Goal: Task Accomplishment & Management: Use online tool/utility

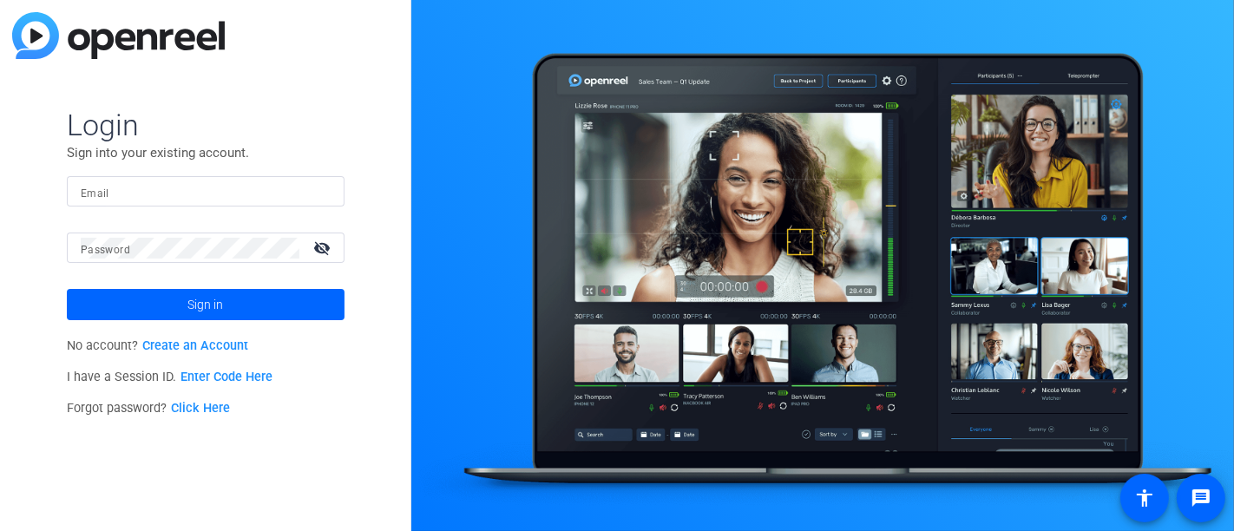
click at [299, 201] on div at bounding box center [206, 191] width 250 height 30
type input "[PERSON_NAME][EMAIL_ADDRESS][PERSON_NAME][DOMAIN_NAME]"
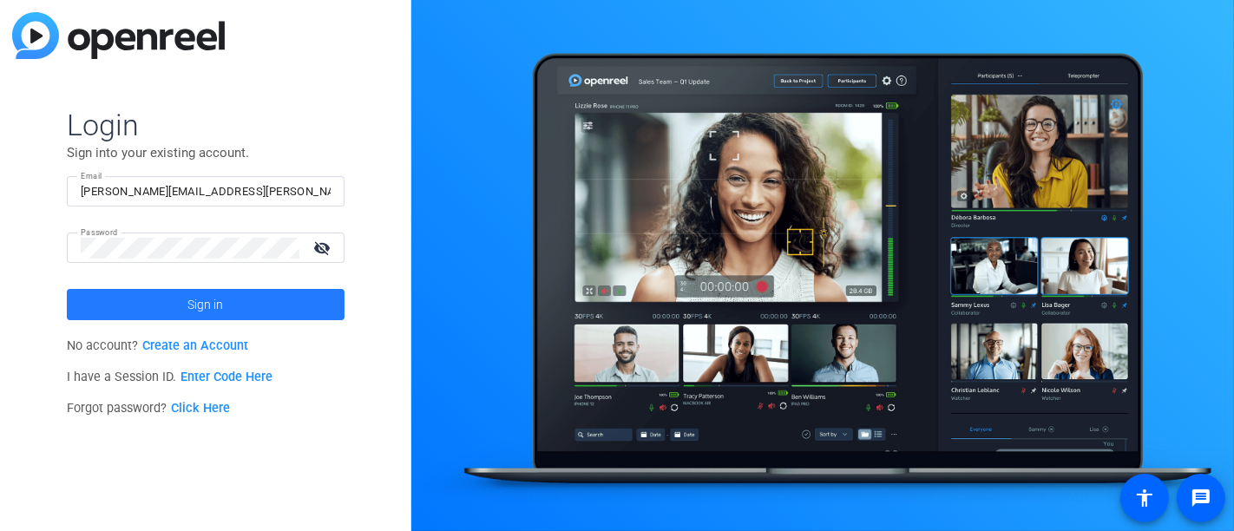
click at [204, 299] on span "Sign in" at bounding box center [206, 304] width 36 height 43
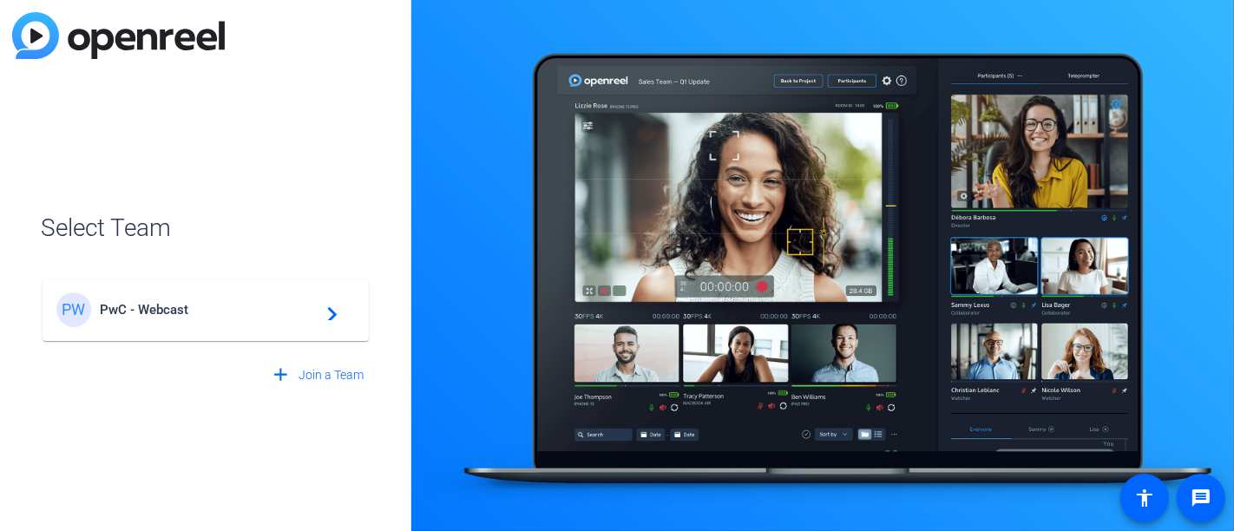
click at [181, 310] on span "PwC - Webcast" at bounding box center [208, 310] width 217 height 16
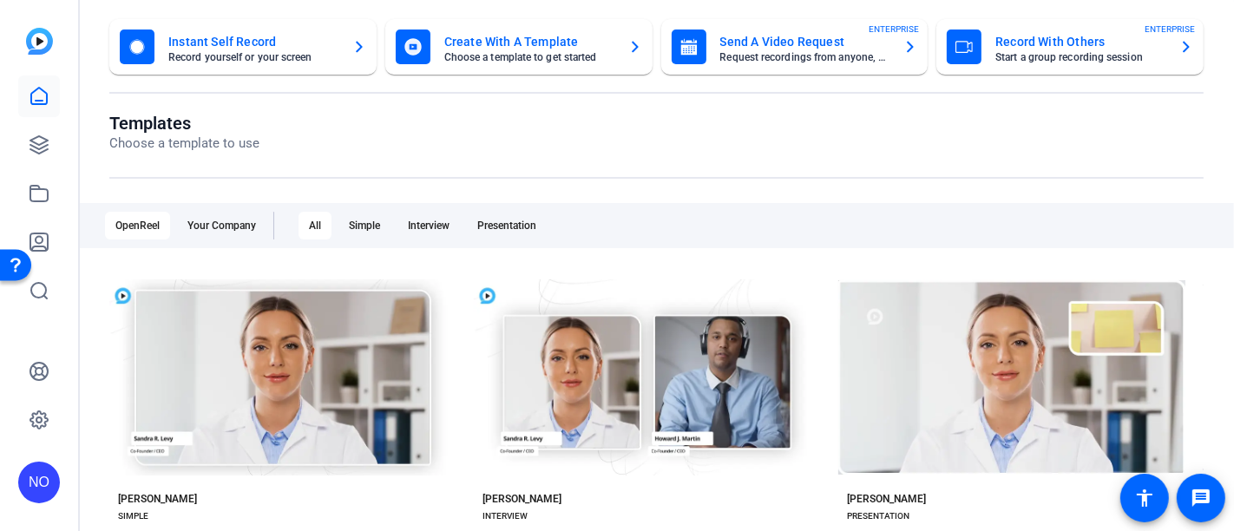
scroll to position [193, 0]
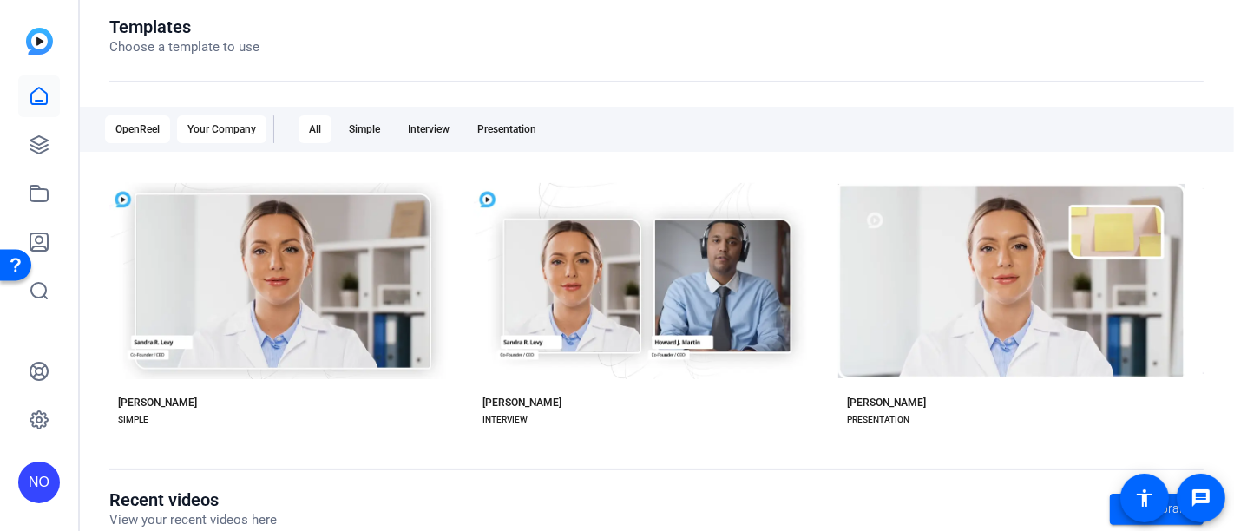
click at [230, 133] on div "Your Company" at bounding box center [221, 129] width 89 height 28
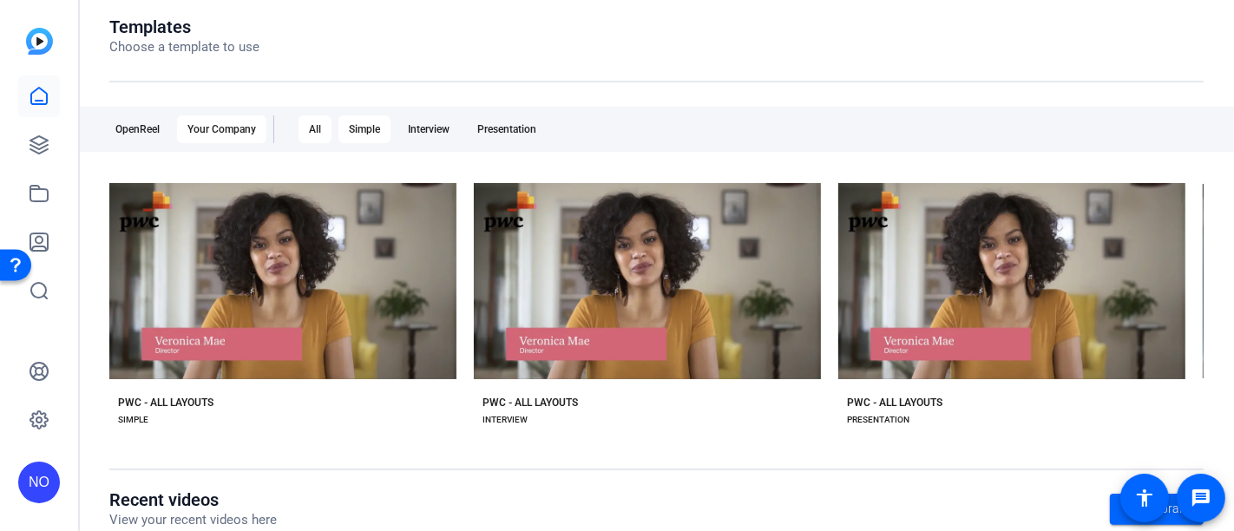
click at [378, 129] on div "Simple" at bounding box center [365, 129] width 52 height 28
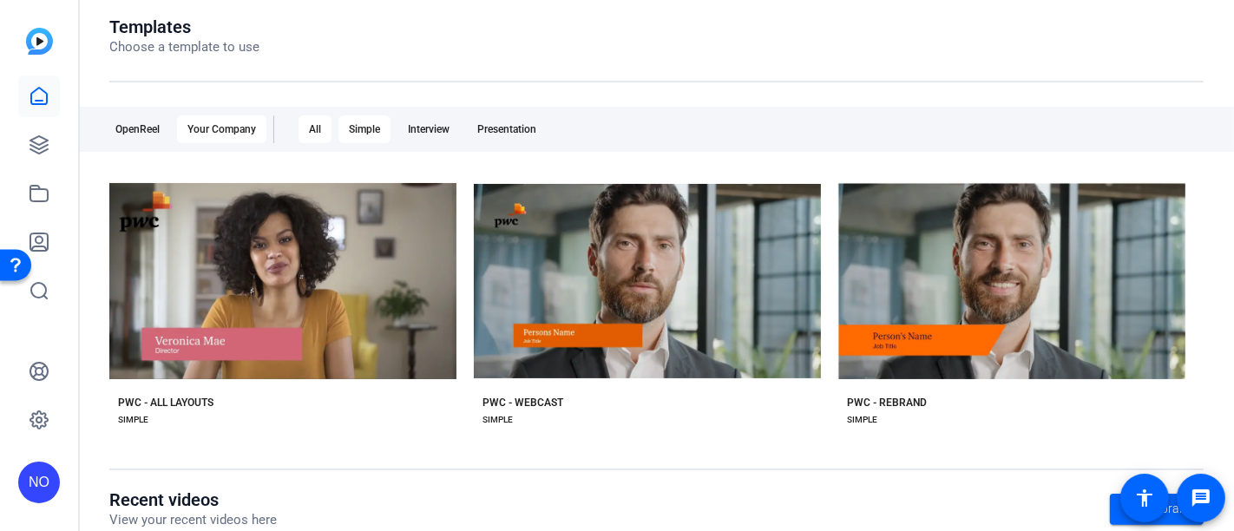
click at [322, 132] on div "All" at bounding box center [315, 129] width 33 height 28
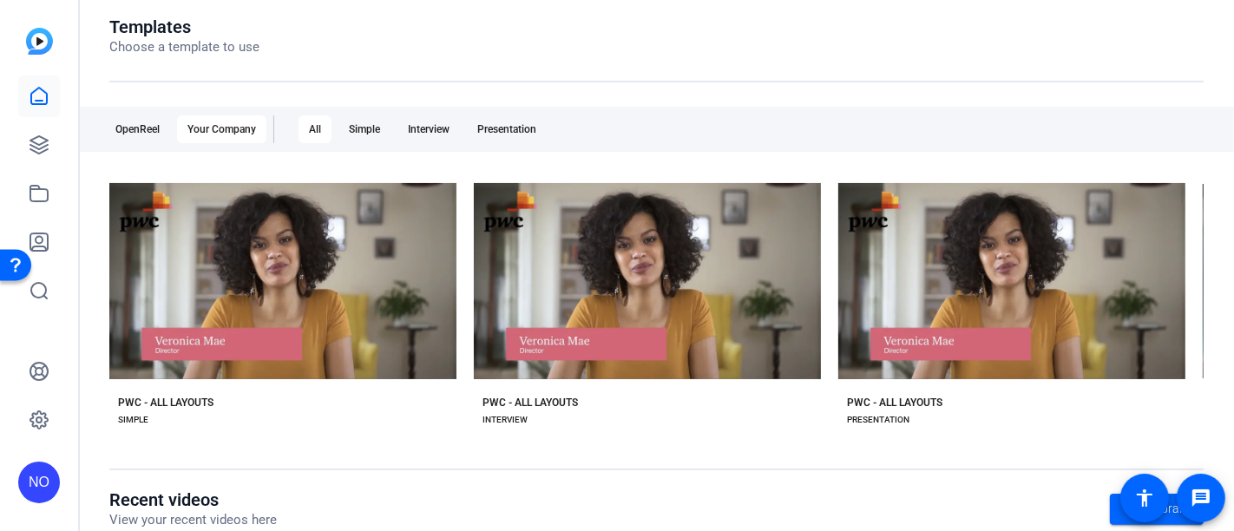
click at [200, 128] on div "Your Company" at bounding box center [221, 129] width 89 height 28
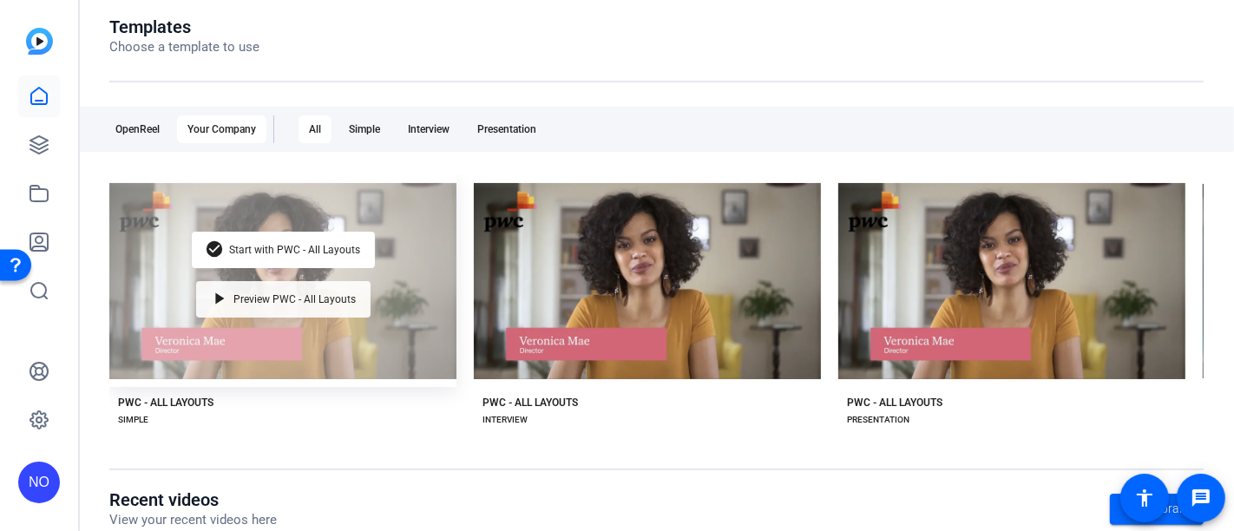
click at [253, 294] on span "Preview PWC - All Layouts" at bounding box center [295, 299] width 122 height 10
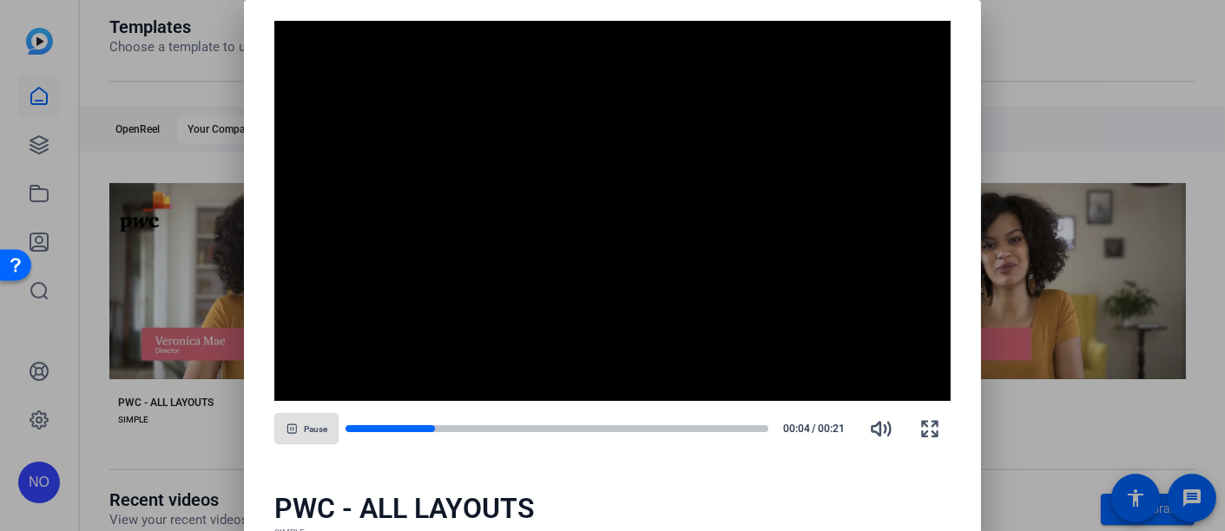
click at [1075, 23] on div at bounding box center [612, 265] width 1225 height 531
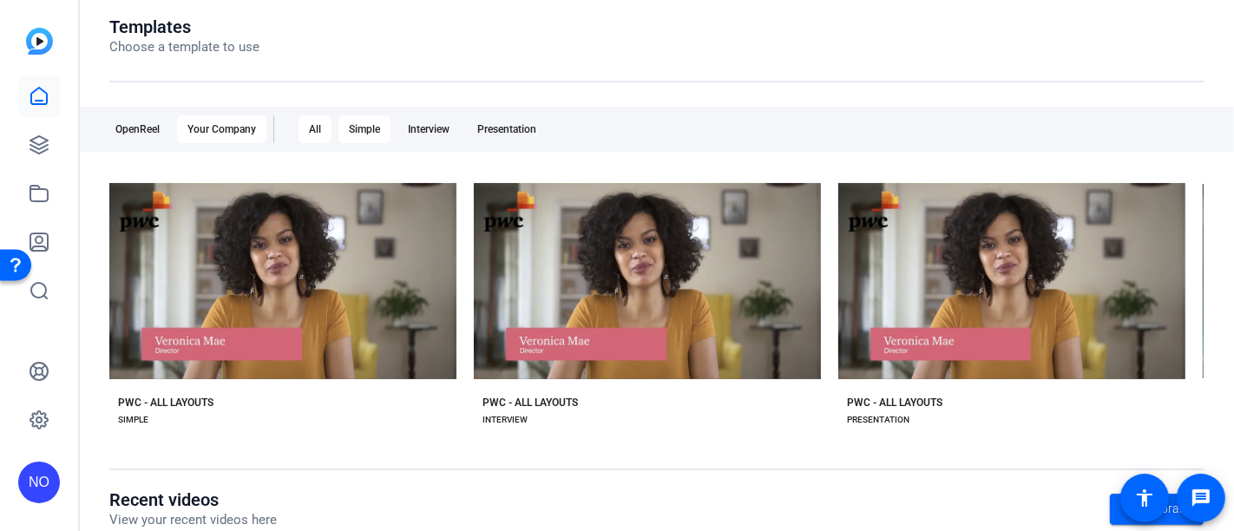
click at [362, 128] on div "Simple" at bounding box center [365, 129] width 52 height 28
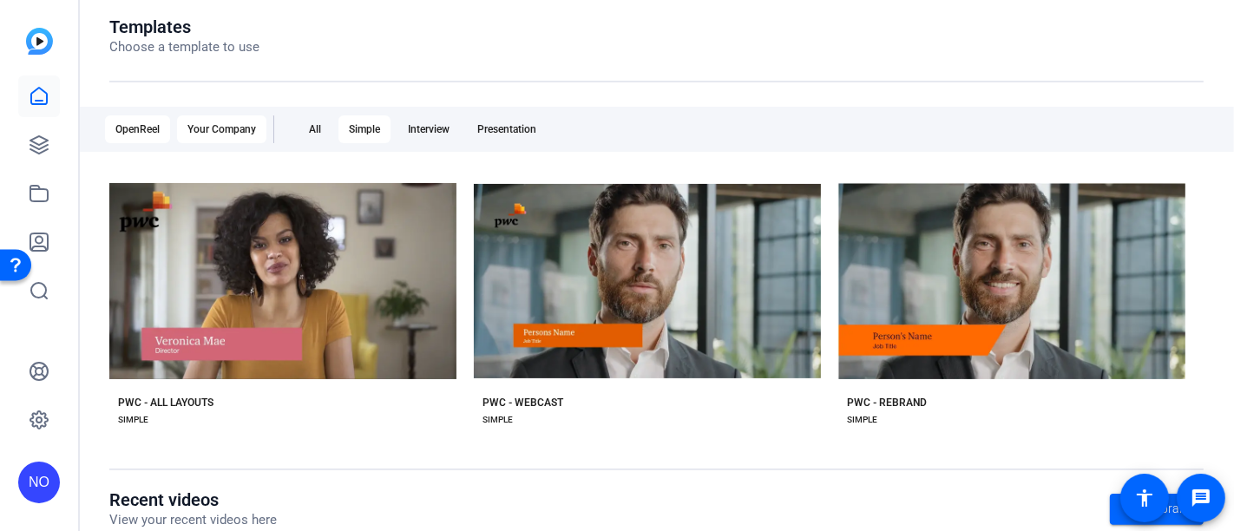
click at [148, 125] on div "OpenReel" at bounding box center [137, 129] width 65 height 28
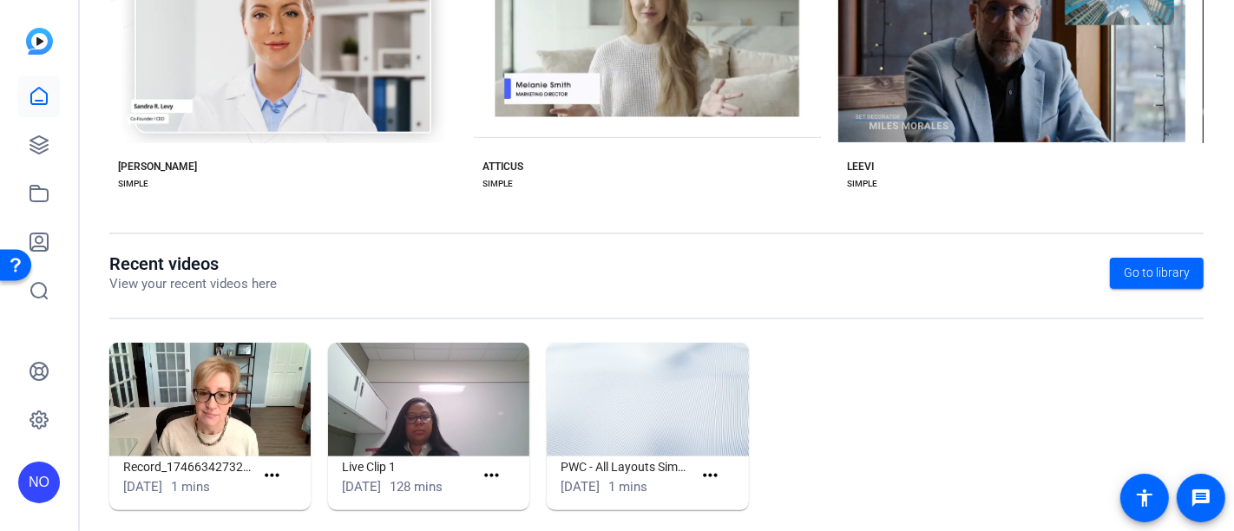
scroll to position [464, 0]
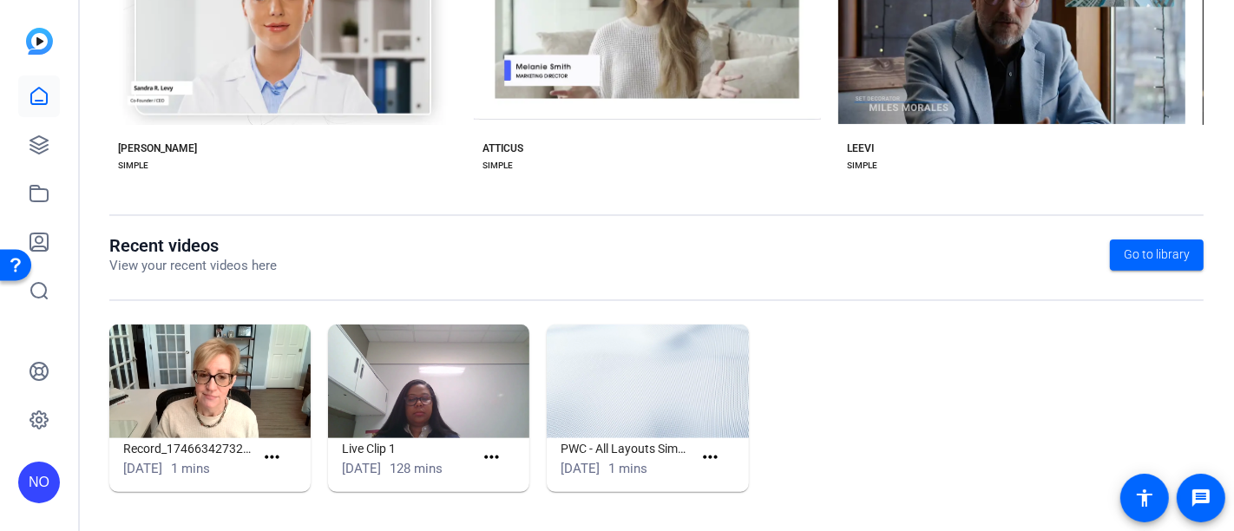
click at [477, 363] on img at bounding box center [428, 382] width 201 height 114
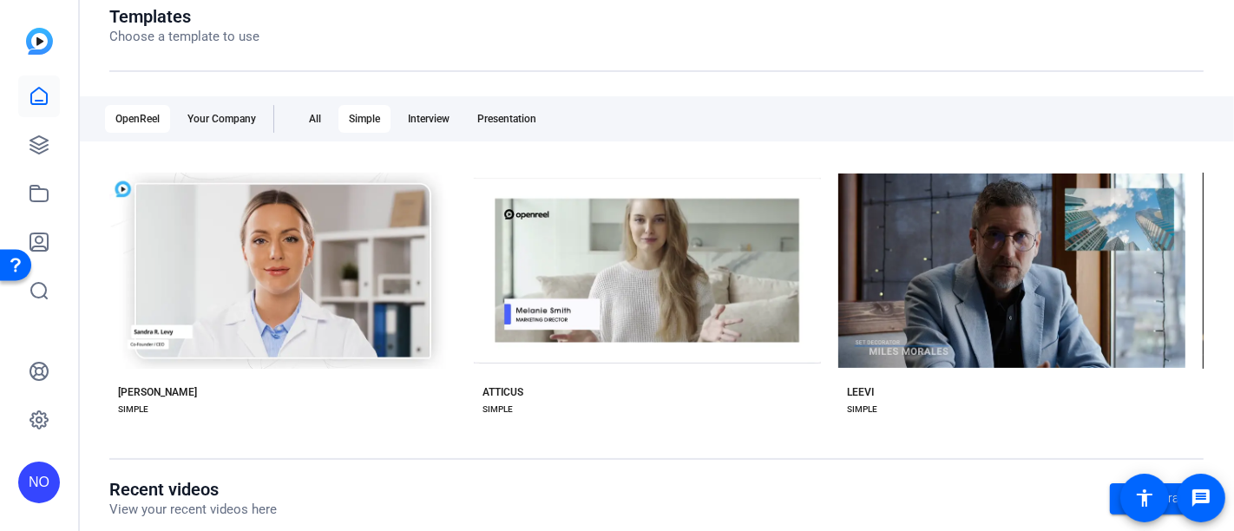
scroll to position [175, 0]
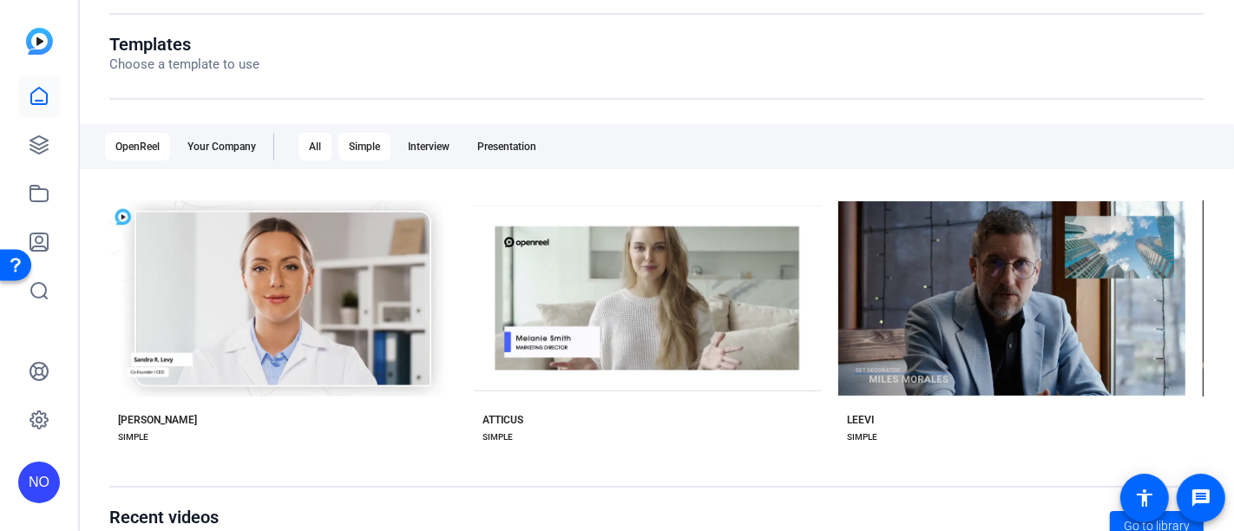
click at [325, 144] on div "All" at bounding box center [315, 147] width 33 height 28
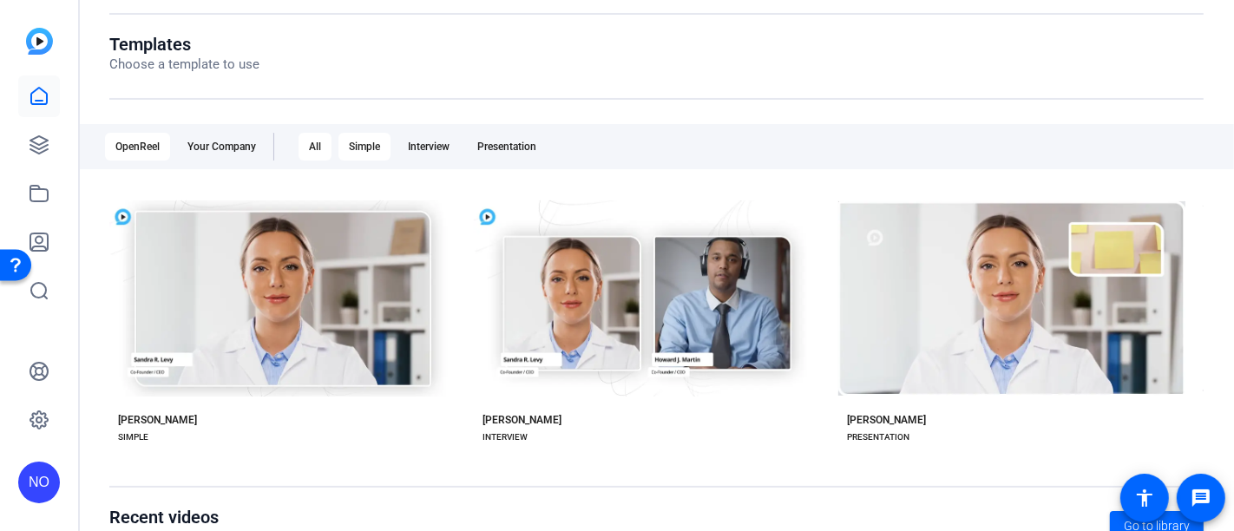
click at [362, 145] on div "Simple" at bounding box center [365, 147] width 52 height 28
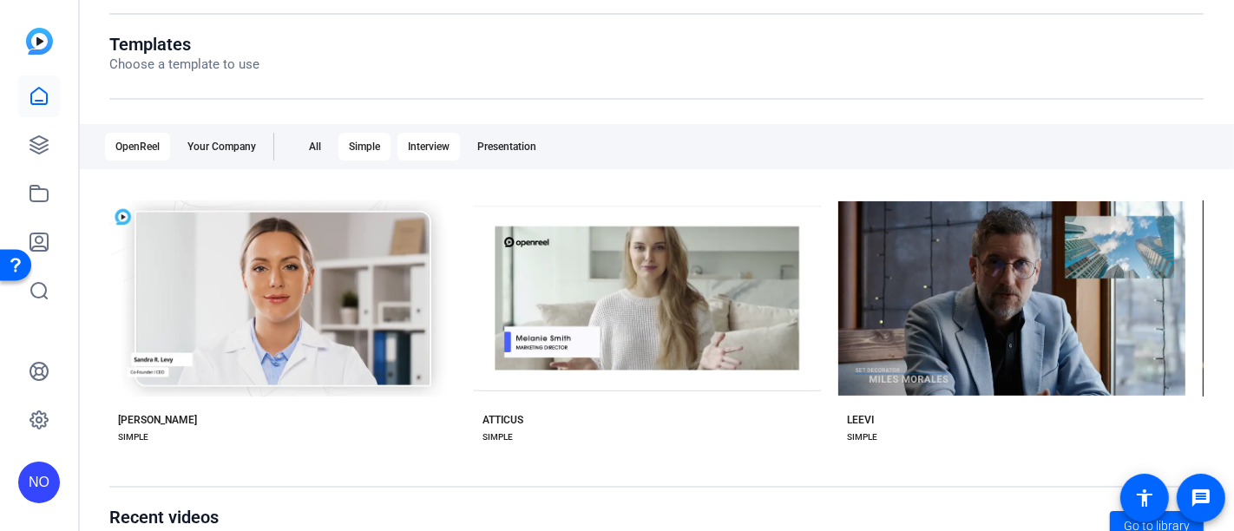
click at [411, 142] on div "Interview" at bounding box center [429, 147] width 63 height 28
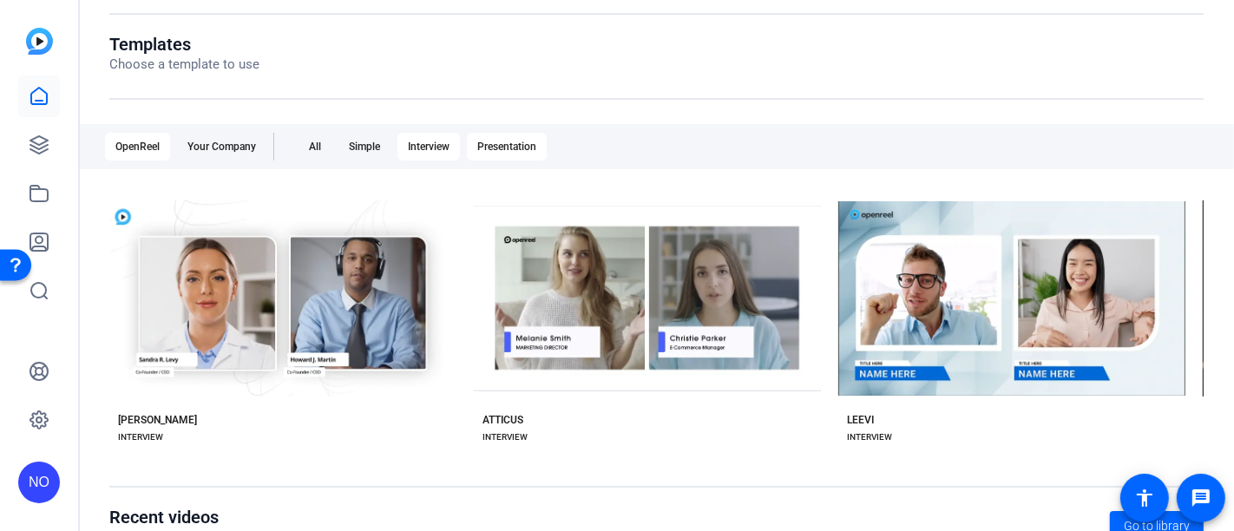
click at [496, 139] on div "Presentation" at bounding box center [507, 147] width 80 height 28
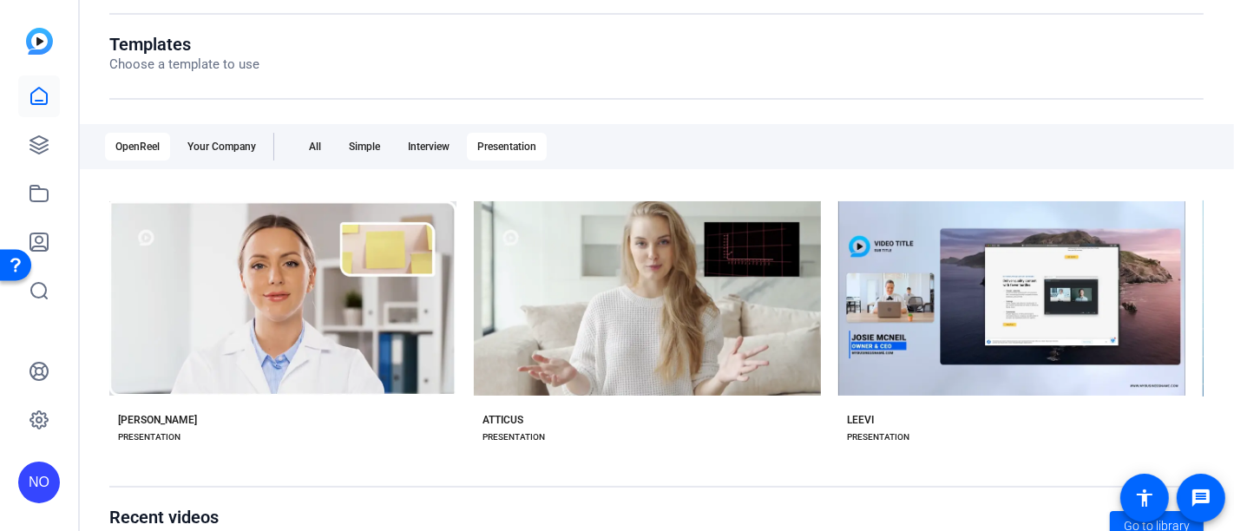
click at [148, 147] on div "OpenReel" at bounding box center [137, 147] width 65 height 28
click at [45, 142] on icon at bounding box center [38, 144] width 17 height 17
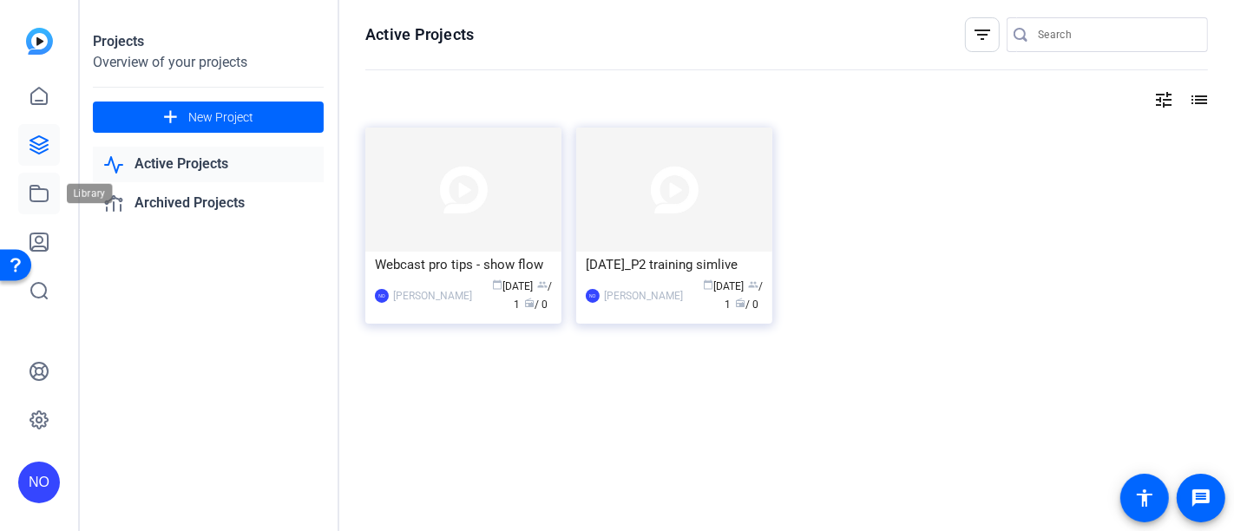
click at [34, 194] on icon at bounding box center [39, 193] width 21 height 21
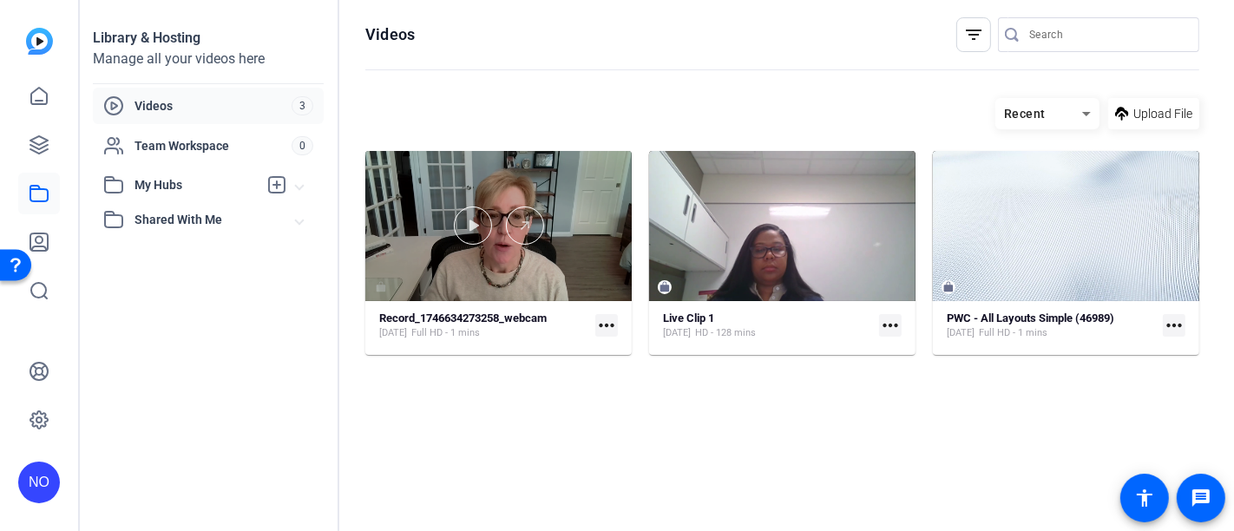
click at [503, 254] on div at bounding box center [498, 226] width 267 height 150
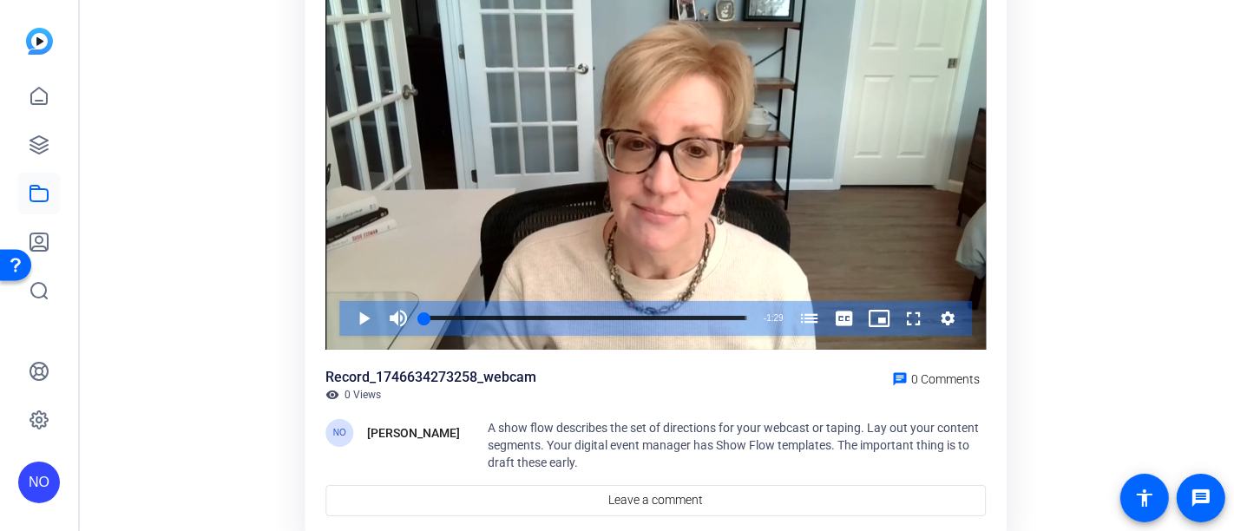
scroll to position [193, 0]
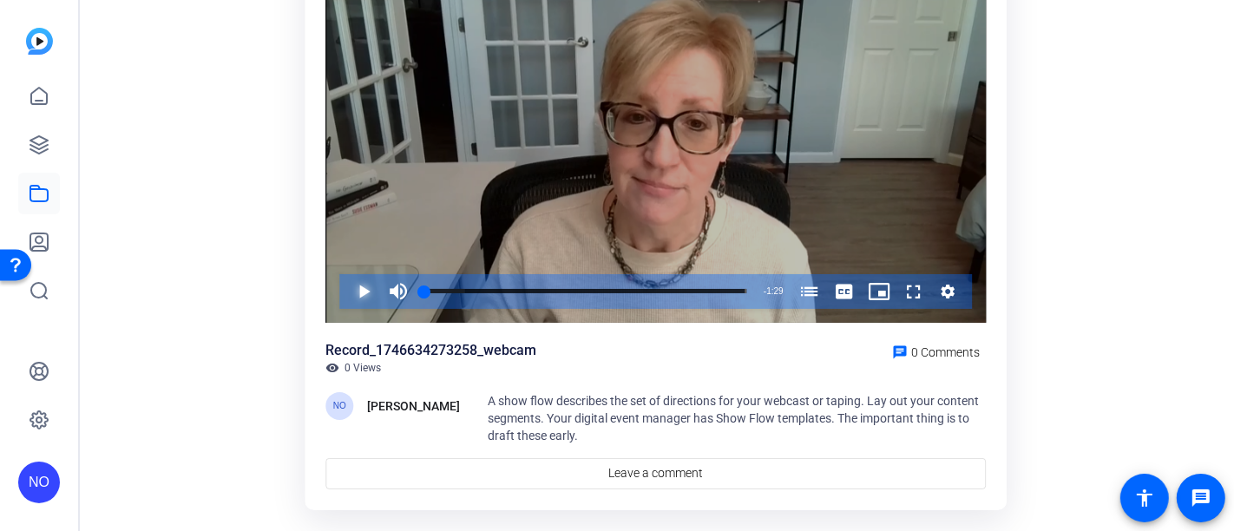
click at [346, 291] on span "Video Player" at bounding box center [346, 291] width 0 height 35
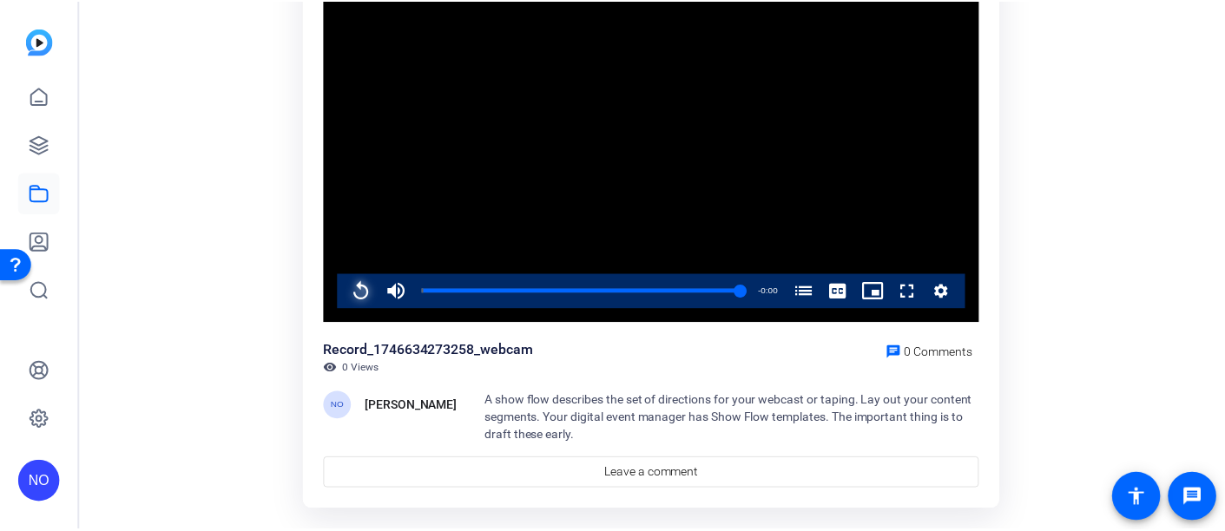
scroll to position [0, 0]
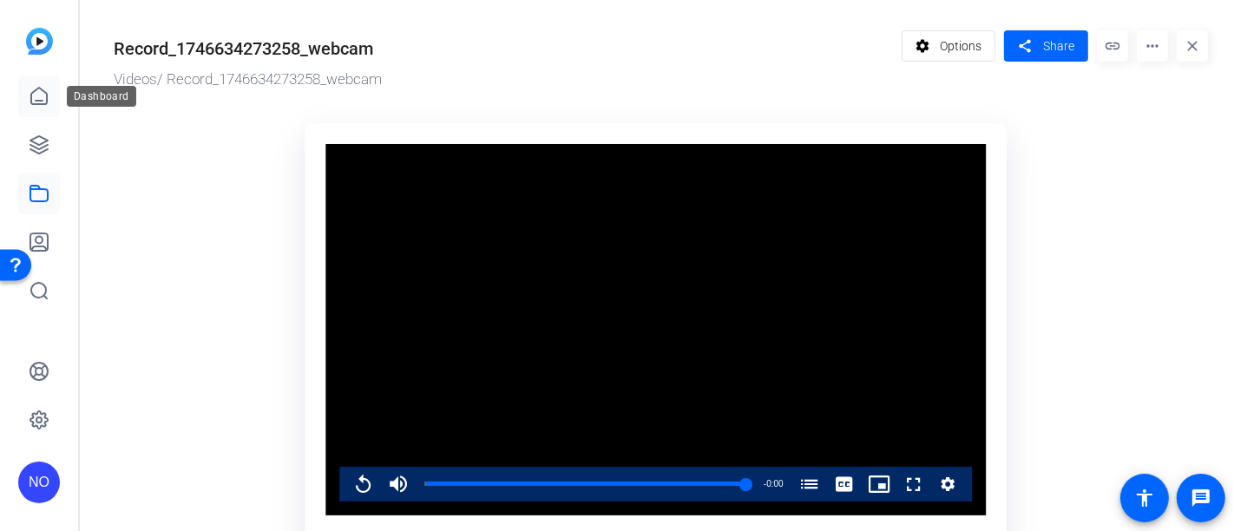
click at [45, 97] on icon at bounding box center [39, 96] width 21 height 21
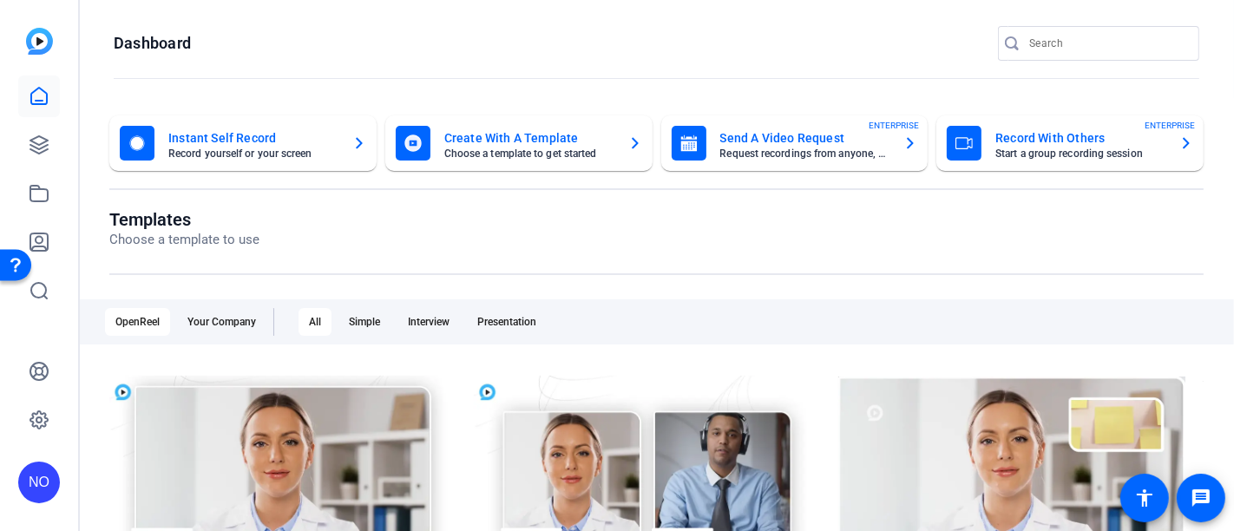
click at [1180, 140] on icon "button" at bounding box center [1187, 143] width 14 height 21
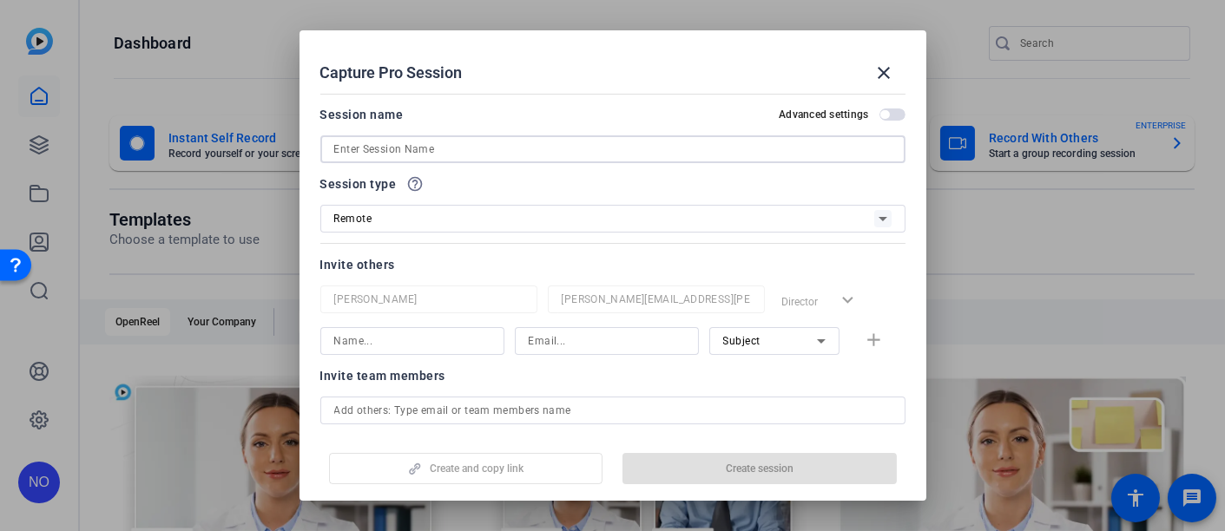
click at [510, 152] on input at bounding box center [612, 149] width 557 height 21
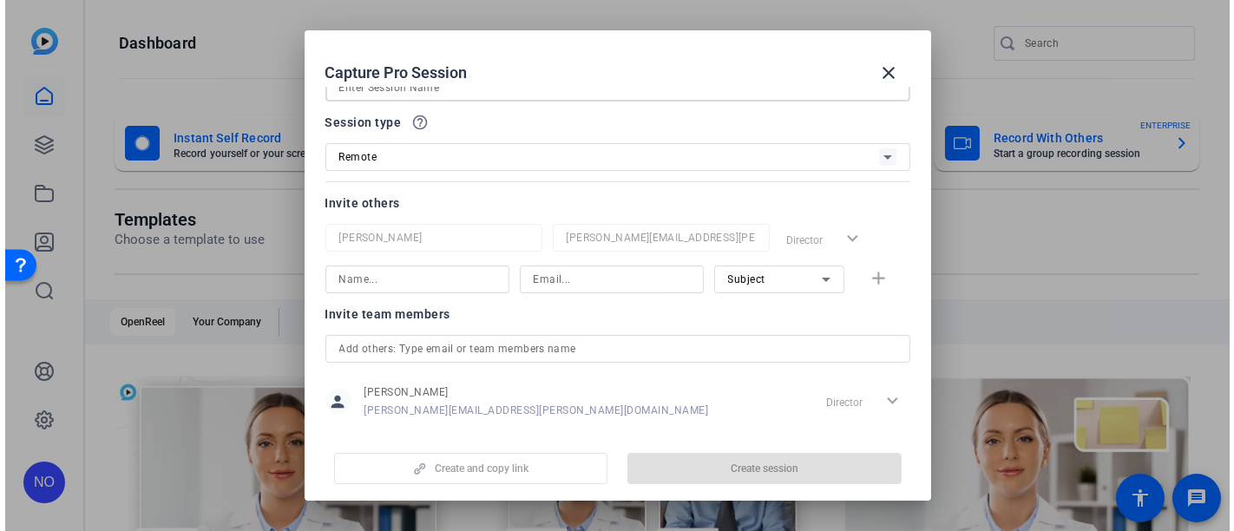
scroll to position [89, 0]
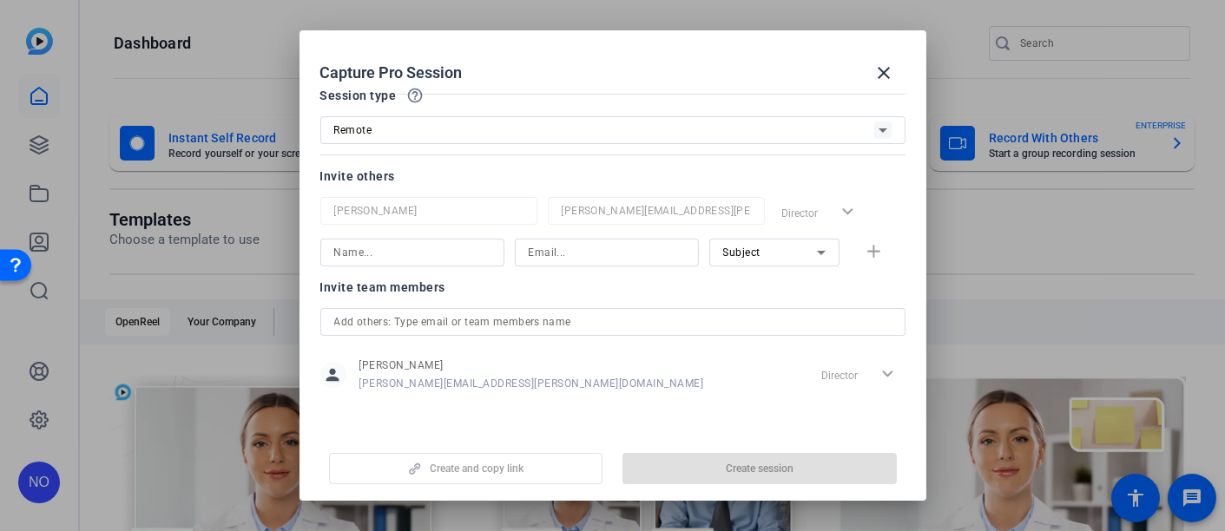
click at [362, 23] on div at bounding box center [612, 265] width 1225 height 531
